Goal: Task Accomplishment & Management: Manage account settings

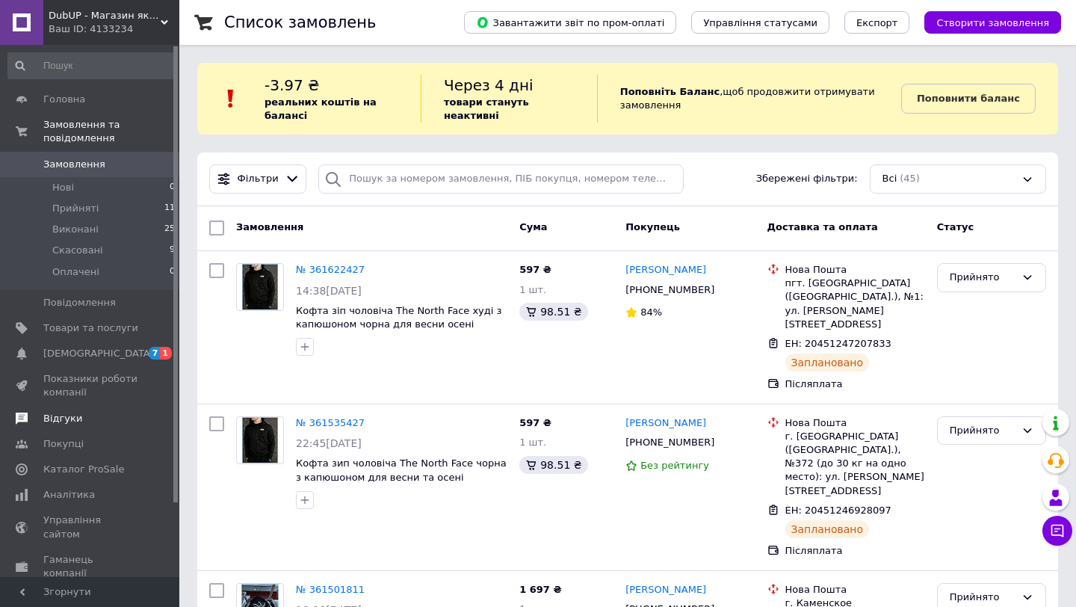
click at [61, 421] on span "Відгуки" at bounding box center [62, 418] width 39 height 13
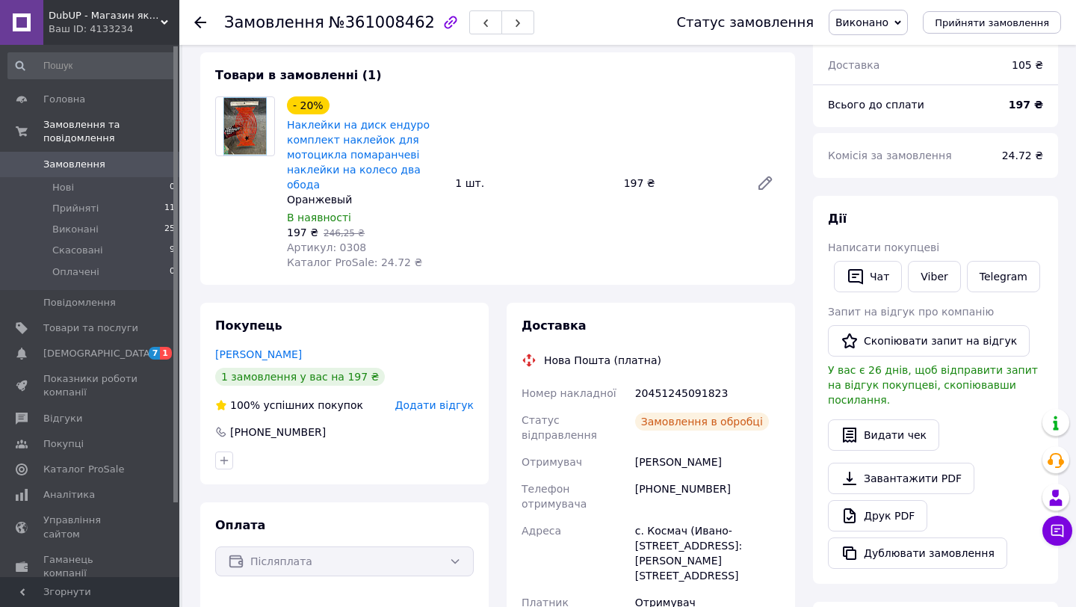
scroll to position [417, 0]
